Goal: Transaction & Acquisition: Purchase product/service

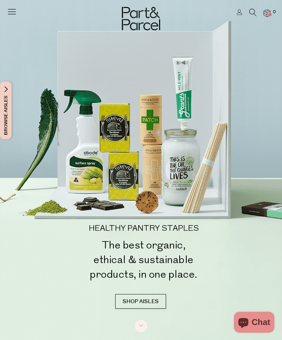
click at [246, 11] on li at bounding box center [249, 14] width 14 height 11
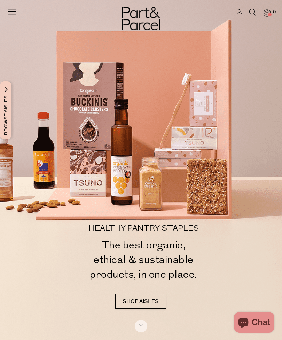
click at [240, 13] on icon at bounding box center [240, 12] width 6 height 6
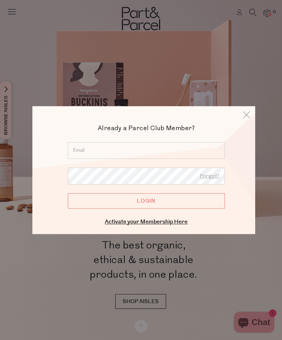
click at [158, 153] on input "email" at bounding box center [146, 150] width 157 height 17
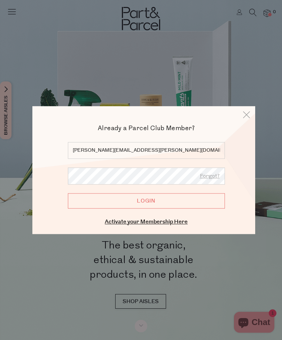
type input "jenna.molesworth@gmail.com"
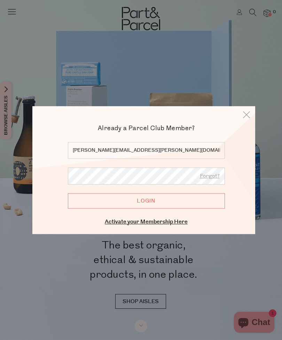
click at [190, 203] on input "Login" at bounding box center [146, 200] width 157 height 15
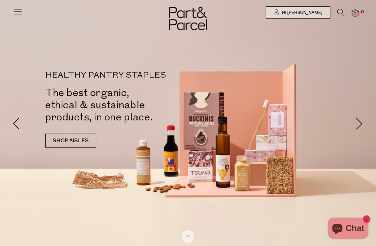
click at [282, 11] on icon at bounding box center [341, 13] width 7 height 8
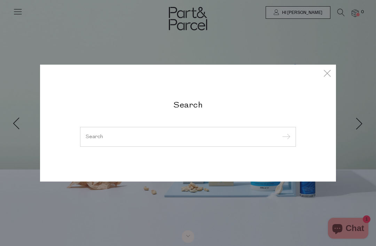
click at [282, 16] on div "Search" at bounding box center [188, 123] width 338 height 246
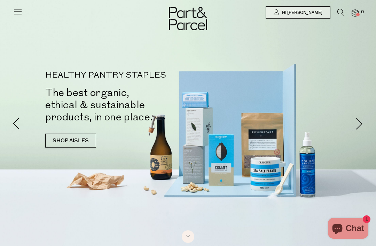
click at [282, 10] on span "Hi [PERSON_NAME]" at bounding box center [301, 13] width 42 height 6
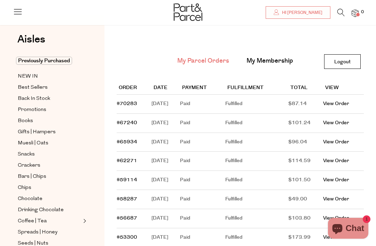
scroll to position [20, 0]
click at [50, 64] on span "Previously Purchased" at bounding box center [44, 61] width 56 height 8
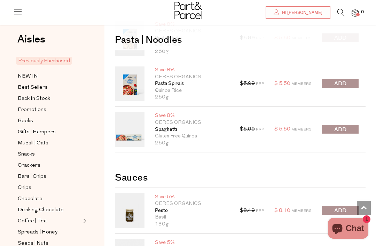
scroll to position [1074, 0]
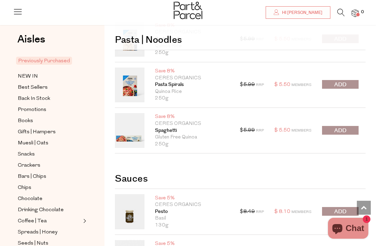
click at [349, 126] on button "submit" at bounding box center [340, 130] width 37 height 9
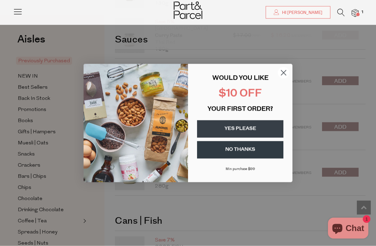
scroll to position [1297, 0]
click at [287, 78] on circle "Close dialog" at bounding box center [283, 72] width 11 height 11
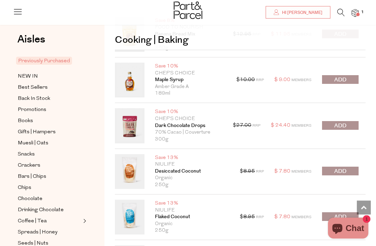
scroll to position [1907, 0]
click at [348, 170] on button "submit" at bounding box center [340, 171] width 37 height 9
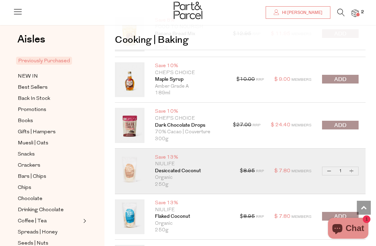
click at [353, 167] on button "Increase Desiccated Coconut" at bounding box center [352, 171] width 8 height 8
type input "2"
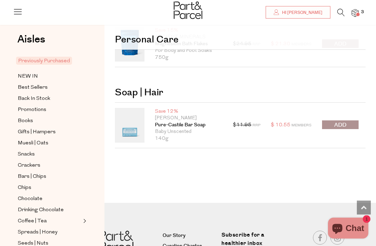
scroll to position [2475, 0]
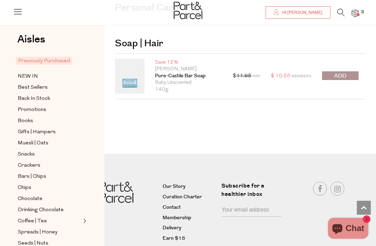
click at [349, 72] on button "submit" at bounding box center [340, 75] width 37 height 9
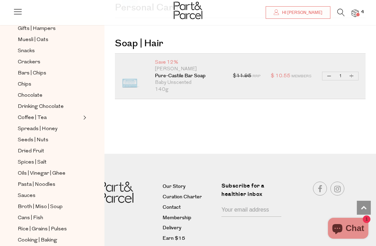
scroll to position [106, 0]
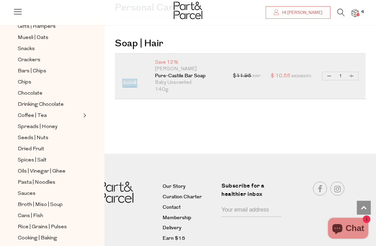
click at [52, 234] on span "Cooking | Baking" at bounding box center [37, 238] width 39 height 8
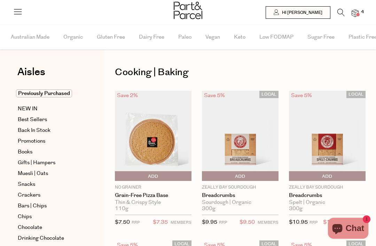
type input "2"
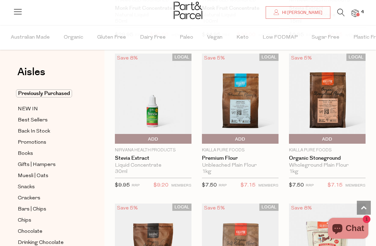
scroll to position [2297, 0]
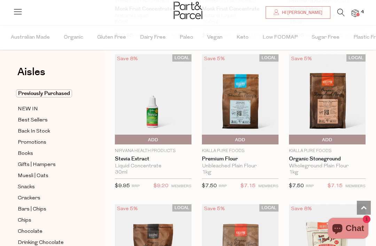
click at [260, 135] on span "Add To Parcel" at bounding box center [240, 140] width 73 height 10
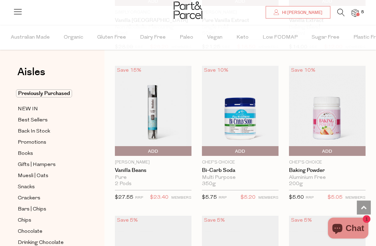
scroll to position [3940, 0]
click at [345, 146] on span "Add To Parcel" at bounding box center [327, 151] width 73 height 10
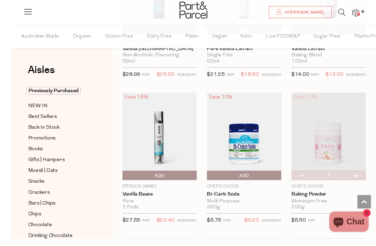
scroll to position [3928, 0]
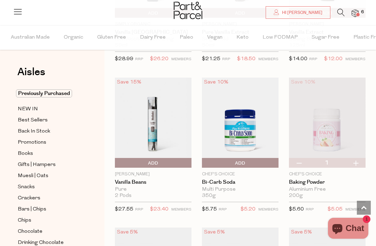
click at [264, 158] on span "Add To Parcel" at bounding box center [240, 163] width 73 height 10
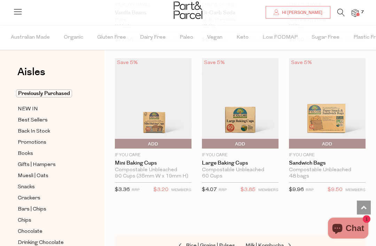
scroll to position [4098, 0]
click at [268, 139] on span "Add To Parcel" at bounding box center [240, 144] width 73 height 10
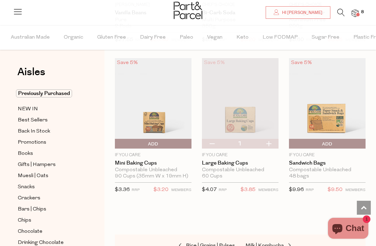
click at [273, 139] on button "button" at bounding box center [269, 144] width 20 height 10
type input "2"
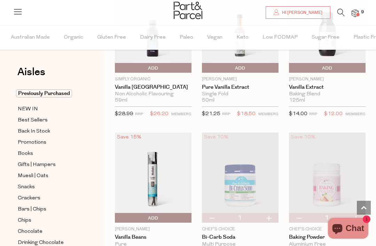
scroll to position [3872, 0]
click at [343, 11] on icon at bounding box center [341, 13] width 7 height 8
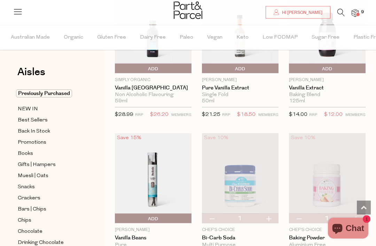
scroll to position [3872, 0]
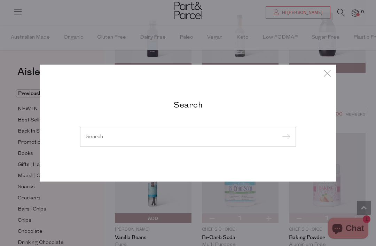
click at [194, 135] on input "search" at bounding box center [188, 136] width 205 height 5
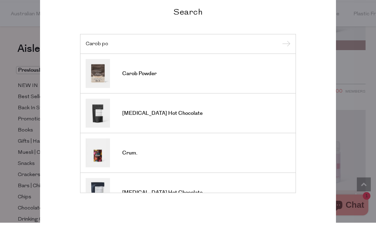
type input "Carob po"
click at [151, 94] on span "Carob Powder" at bounding box center [139, 97] width 34 height 7
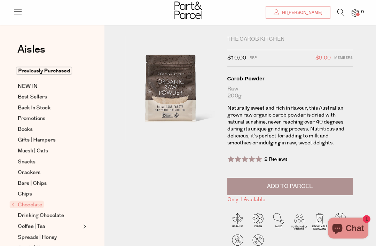
scroll to position [11, 0]
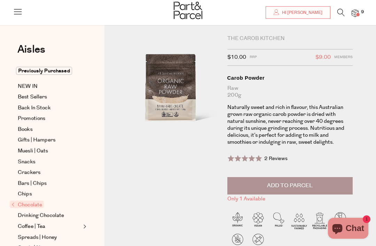
click at [311, 187] on span "Add to Parcel" at bounding box center [290, 186] width 46 height 8
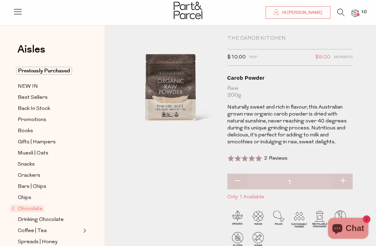
click at [319, 12] on span "Hi [PERSON_NAME]" at bounding box center [301, 13] width 42 height 6
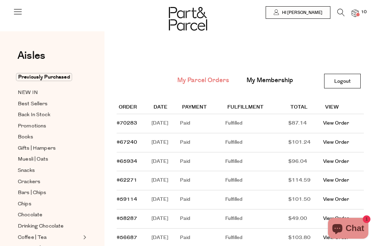
click at [55, 79] on span "Previously Purchased" at bounding box center [44, 77] width 56 height 8
click at [59, 77] on span "Previously Purchased" at bounding box center [44, 77] width 56 height 8
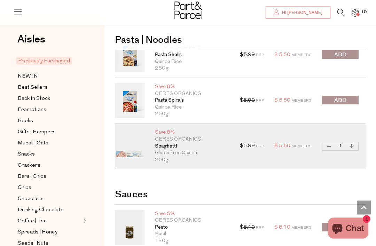
scroll to position [1059, 0]
click at [355, 97] on button "submit" at bounding box center [340, 100] width 37 height 9
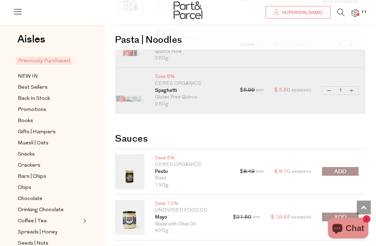
scroll to position [1115, 0]
click at [341, 214] on span "submit" at bounding box center [340, 218] width 12 height 8
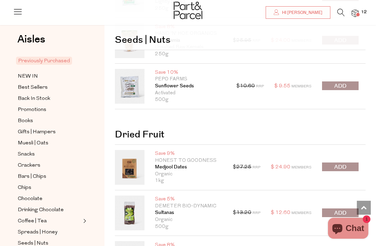
scroll to position [519, 0]
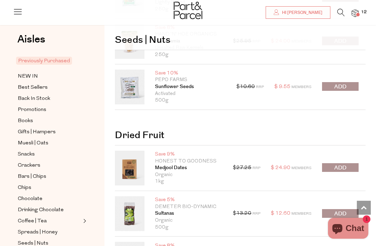
click at [342, 11] on icon at bounding box center [341, 13] width 7 height 8
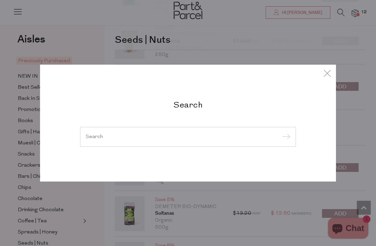
click at [216, 137] on input "search" at bounding box center [188, 136] width 205 height 5
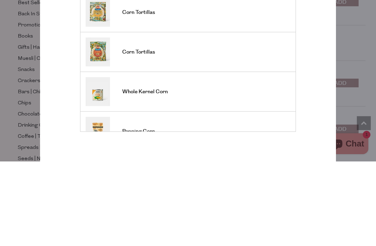
type input "Corn"
click at [285, 62] on input "submit" at bounding box center [285, 67] width 10 height 10
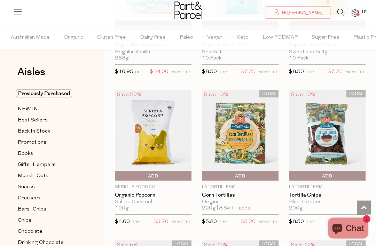
scroll to position [745, 0]
click at [254, 126] on img at bounding box center [240, 135] width 77 height 91
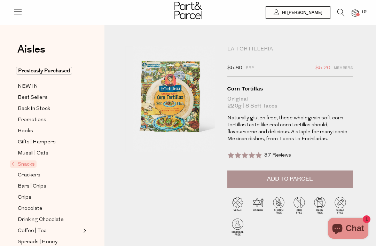
click at [316, 124] on p "Naturally gluten free, these wholegrain soft corn tortillas taste like real cor…" at bounding box center [290, 129] width 125 height 28
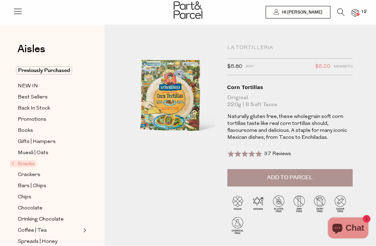
click at [299, 174] on span "Add to Parcel" at bounding box center [290, 178] width 46 height 8
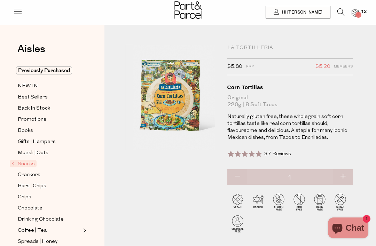
scroll to position [1, 0]
click at [357, 12] on img at bounding box center [355, 13] width 7 height 8
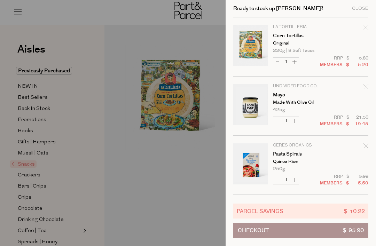
click at [296, 59] on button "Increase Corn Tortillas" at bounding box center [295, 62] width 8 height 8
type input "2"
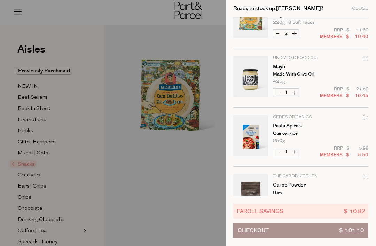
scroll to position [29, 0]
click at [279, 32] on button "Decrease Corn Tortillas" at bounding box center [277, 33] width 8 height 8
type input "1"
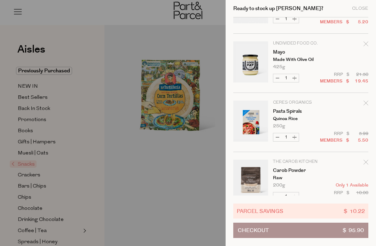
scroll to position [38, 0]
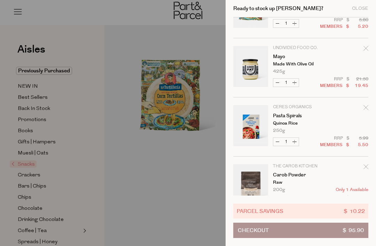
click at [170, 183] on div at bounding box center [188, 123] width 376 height 246
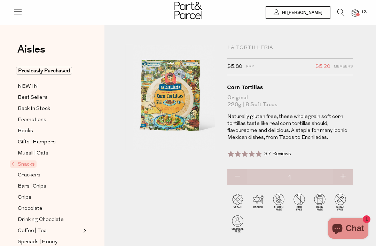
click at [341, 10] on icon at bounding box center [341, 13] width 7 height 8
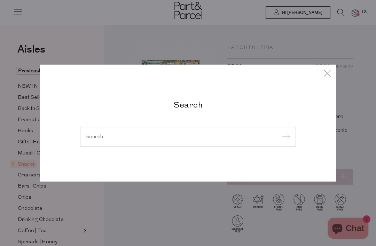
click at [200, 135] on input "search" at bounding box center [188, 136] width 205 height 5
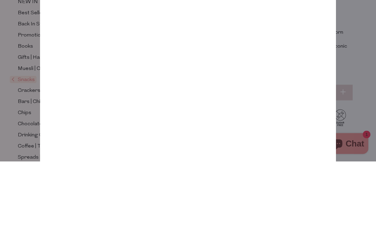
type input "Coconut oil"
click at [285, 50] on input "submit" at bounding box center [285, 55] width 10 height 10
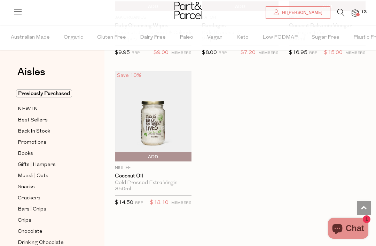
scroll to position [2128, 0]
click at [126, 165] on p "Niulife" at bounding box center [153, 168] width 77 height 6
click at [167, 105] on img at bounding box center [153, 116] width 77 height 91
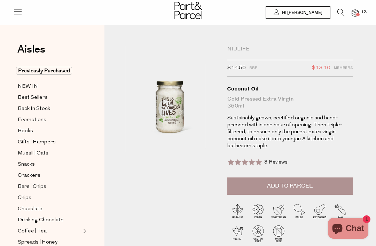
click at [241, 51] on div "Niulife" at bounding box center [290, 49] width 125 height 7
click at [243, 45] on div "Oils | Vinegar | Ghee Niulife $14.50 RRP $13.10 Members Available: In Stock Coc…" at bounding box center [241, 155] width 272 height 238
click at [243, 48] on div "Niulife" at bounding box center [290, 49] width 125 height 7
click at [295, 184] on span "Add to Parcel" at bounding box center [290, 186] width 46 height 8
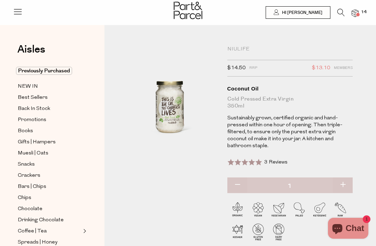
click at [342, 9] on icon at bounding box center [341, 13] width 7 height 8
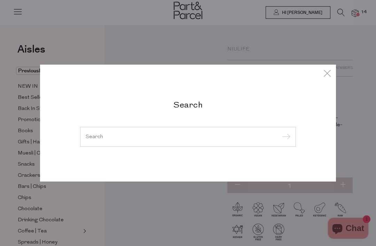
click at [189, 135] on input "search" at bounding box center [188, 136] width 205 height 5
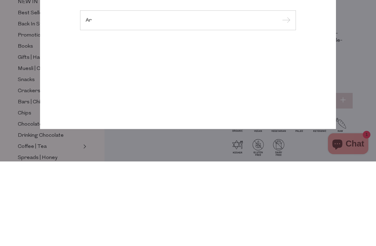
type input "A"
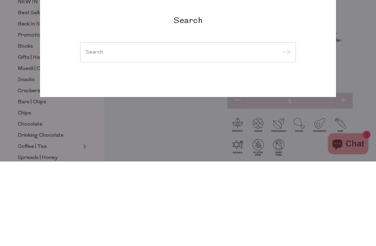
scroll to position [85, 0]
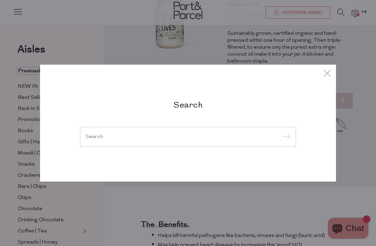
click at [206, 136] on input "search" at bounding box center [188, 136] width 205 height 5
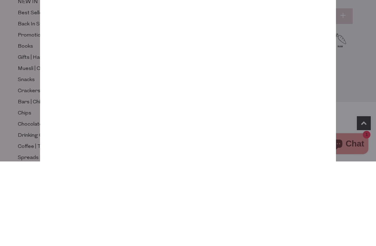
type input "Agave syrup"
click at [285, 50] on input "submit" at bounding box center [285, 55] width 10 height 10
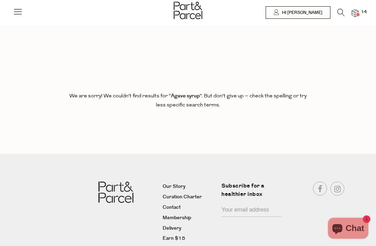
click at [343, 13] on icon at bounding box center [341, 13] width 7 height 8
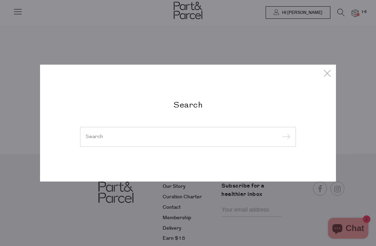
click at [199, 134] on input "search" at bounding box center [188, 136] width 205 height 5
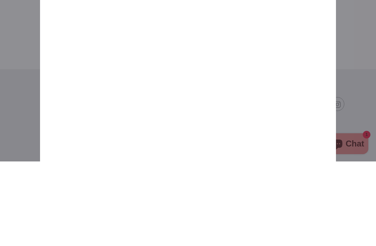
type input "Agave"
click at [285, 50] on input "submit" at bounding box center [285, 55] width 10 height 10
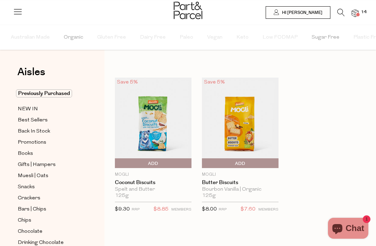
click at [355, 13] on img at bounding box center [355, 13] width 7 height 8
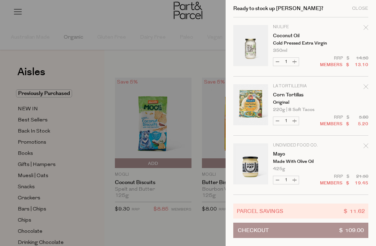
click at [286, 97] on link "Corn Tortillas" at bounding box center [300, 95] width 54 height 5
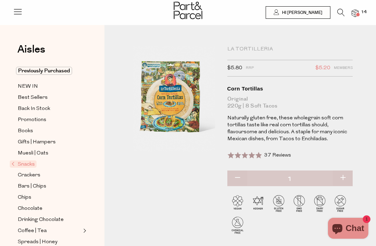
click at [355, 13] on img at bounding box center [355, 13] width 7 height 8
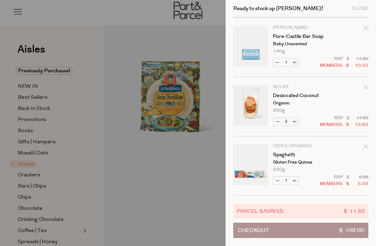
scroll to position [532, 0]
click at [289, 233] on button "Checkout $ 109.00" at bounding box center [300, 230] width 135 height 15
